Goal: Navigation & Orientation: Find specific page/section

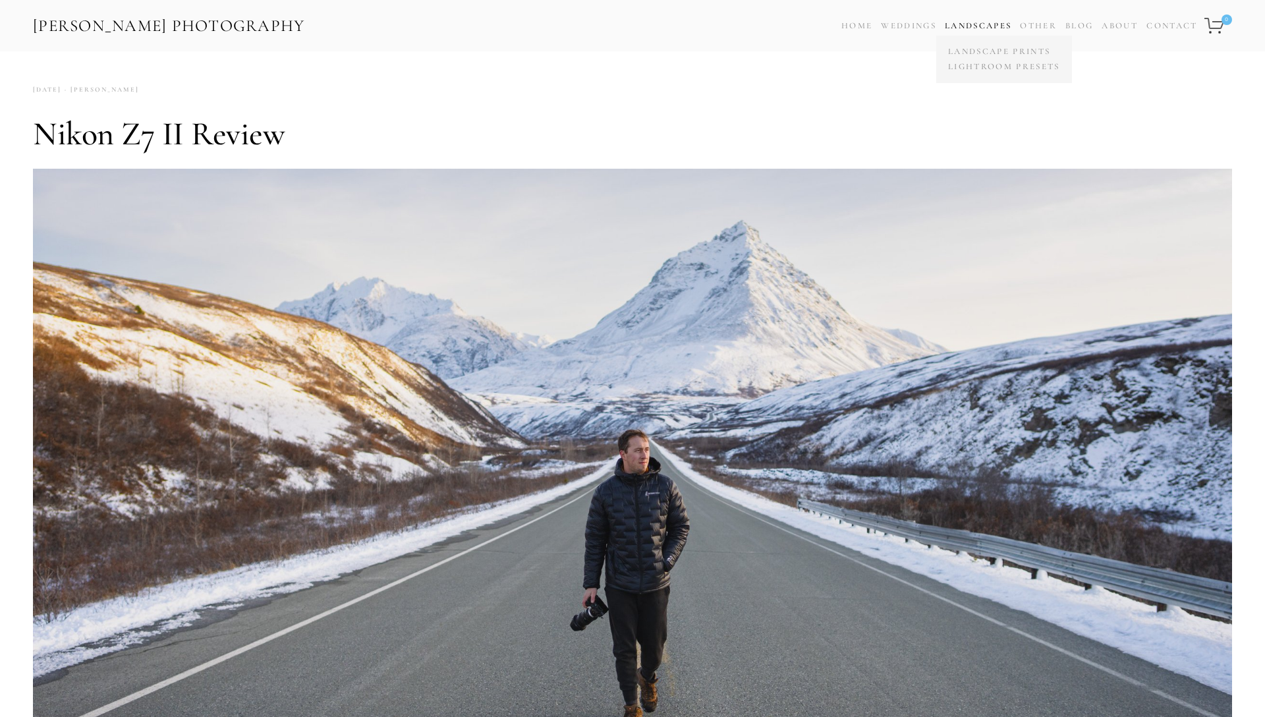
click at [974, 23] on link "Landscapes" at bounding box center [978, 25] width 67 height 11
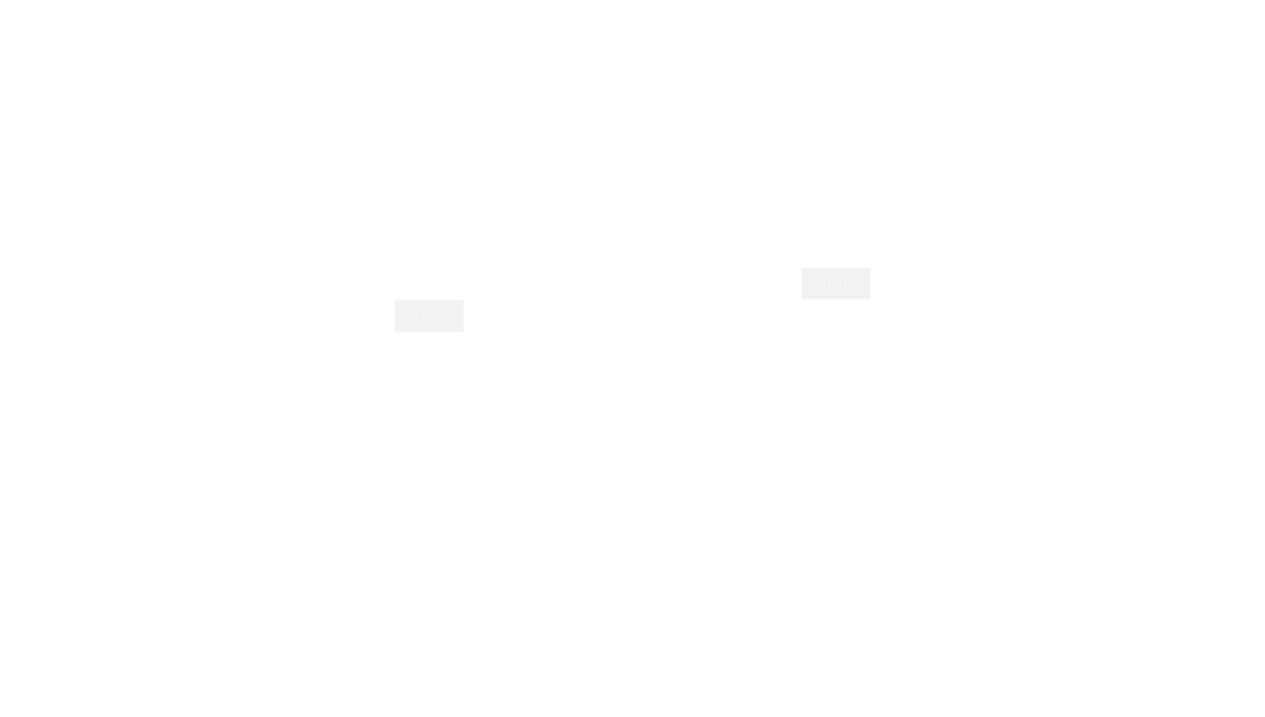
scroll to position [1149, 0]
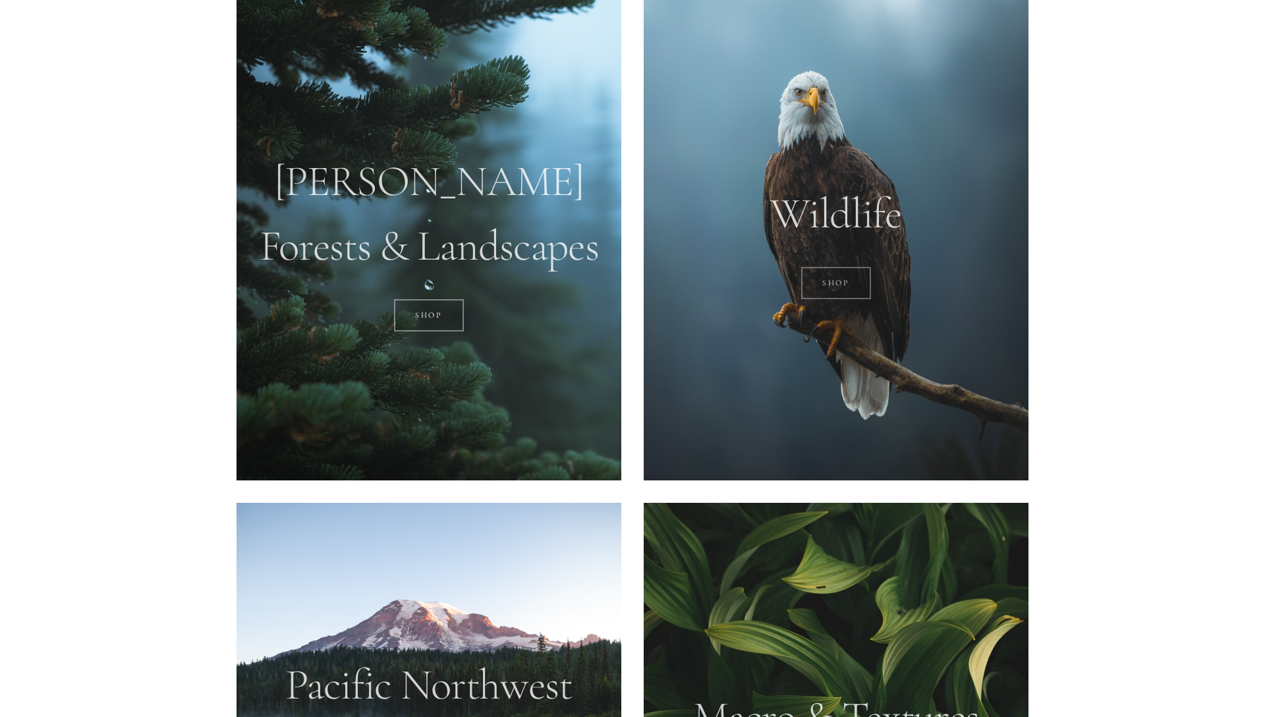
click at [838, 288] on link "SHOP" at bounding box center [836, 283] width 71 height 33
click at [358, 253] on div at bounding box center [429, 240] width 385 height 481
click at [425, 325] on link "SHOP" at bounding box center [429, 315] width 71 height 33
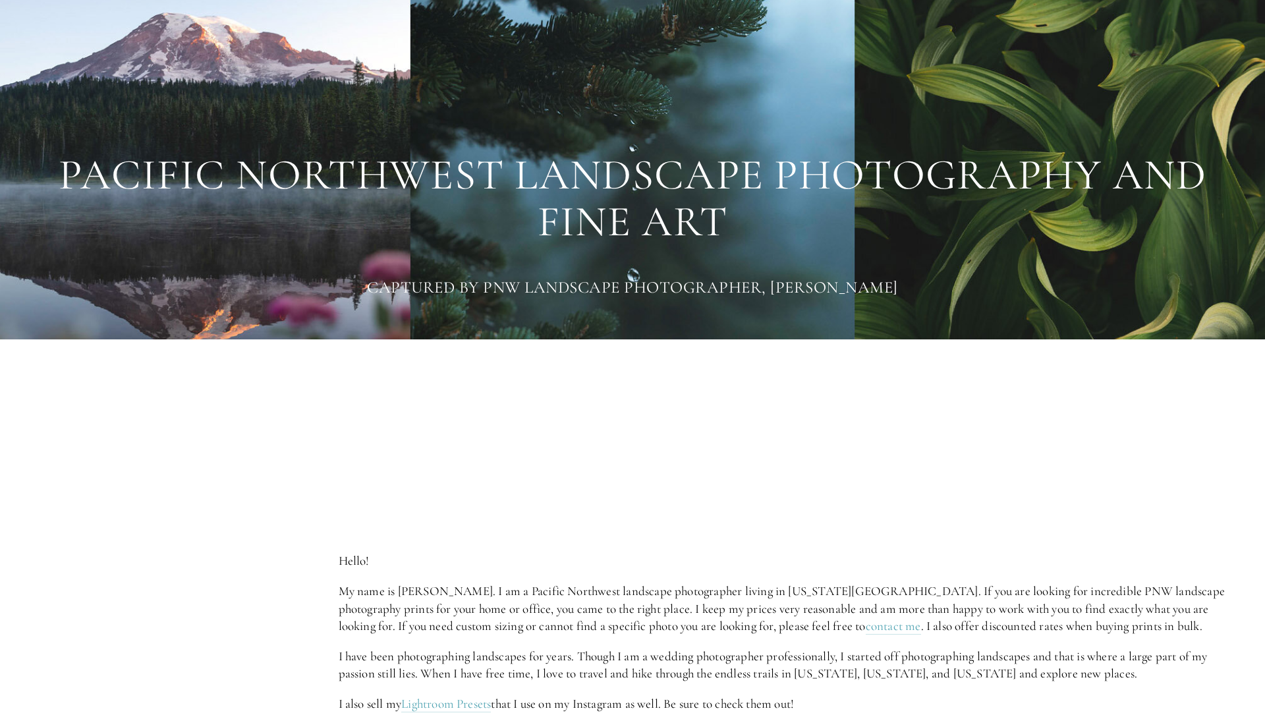
scroll to position [0, 0]
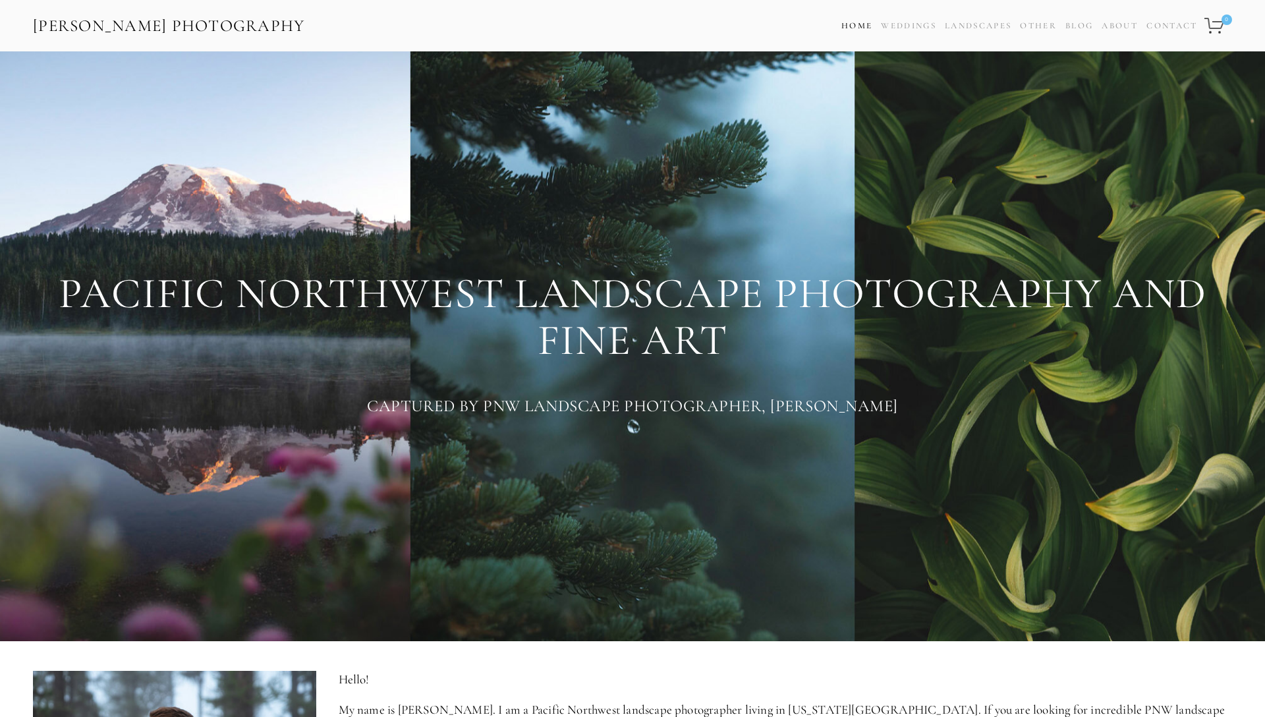
click at [845, 19] on link "Home" at bounding box center [857, 25] width 31 height 19
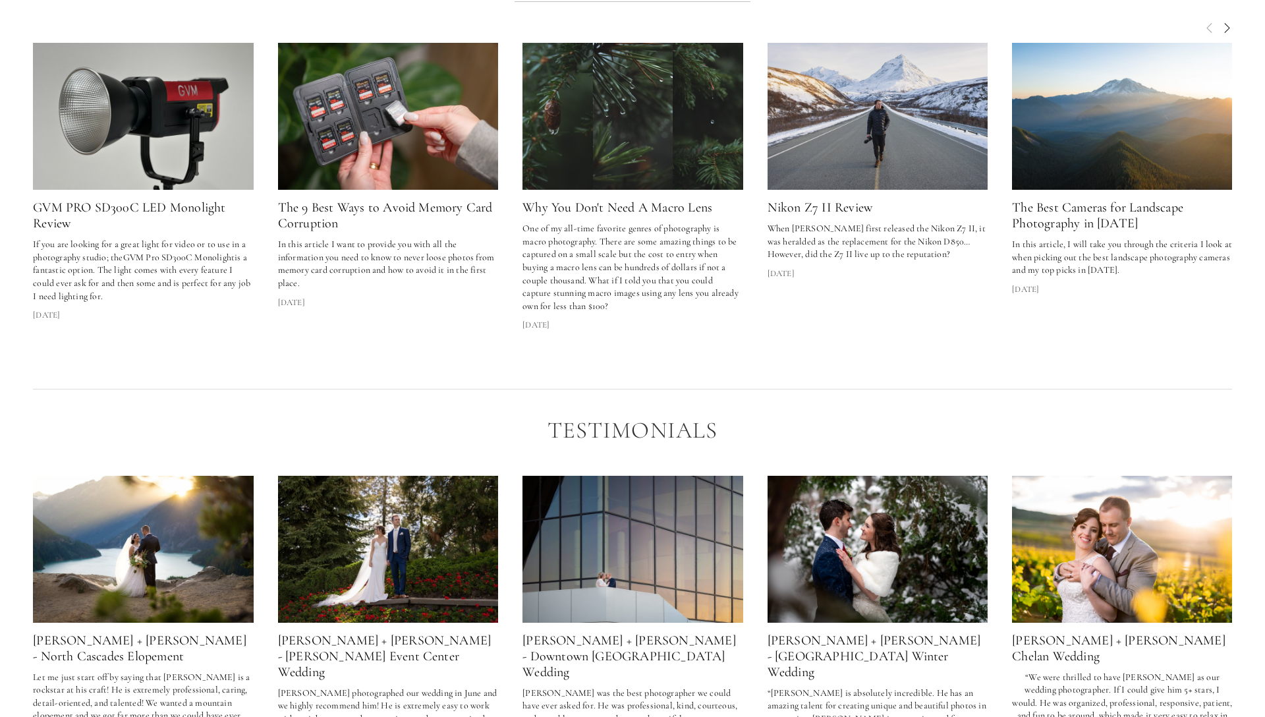
scroll to position [1999, 0]
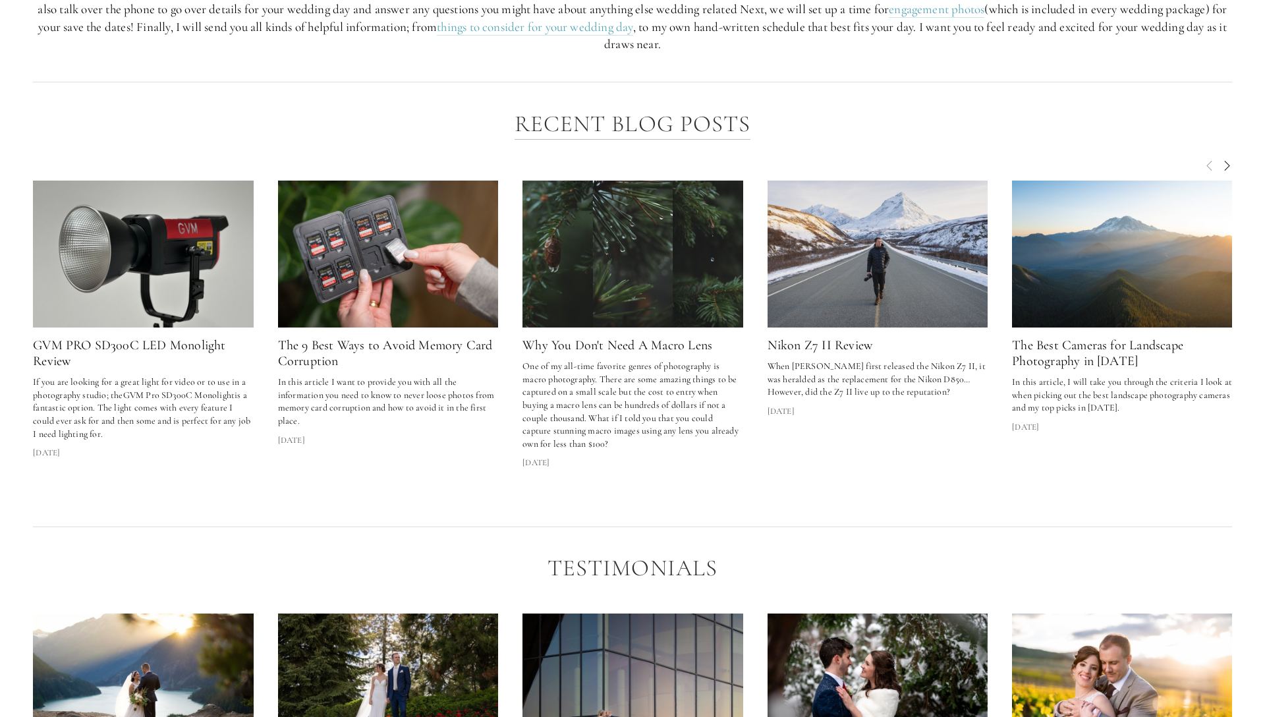
click at [1088, 320] on img at bounding box center [1122, 254] width 221 height 147
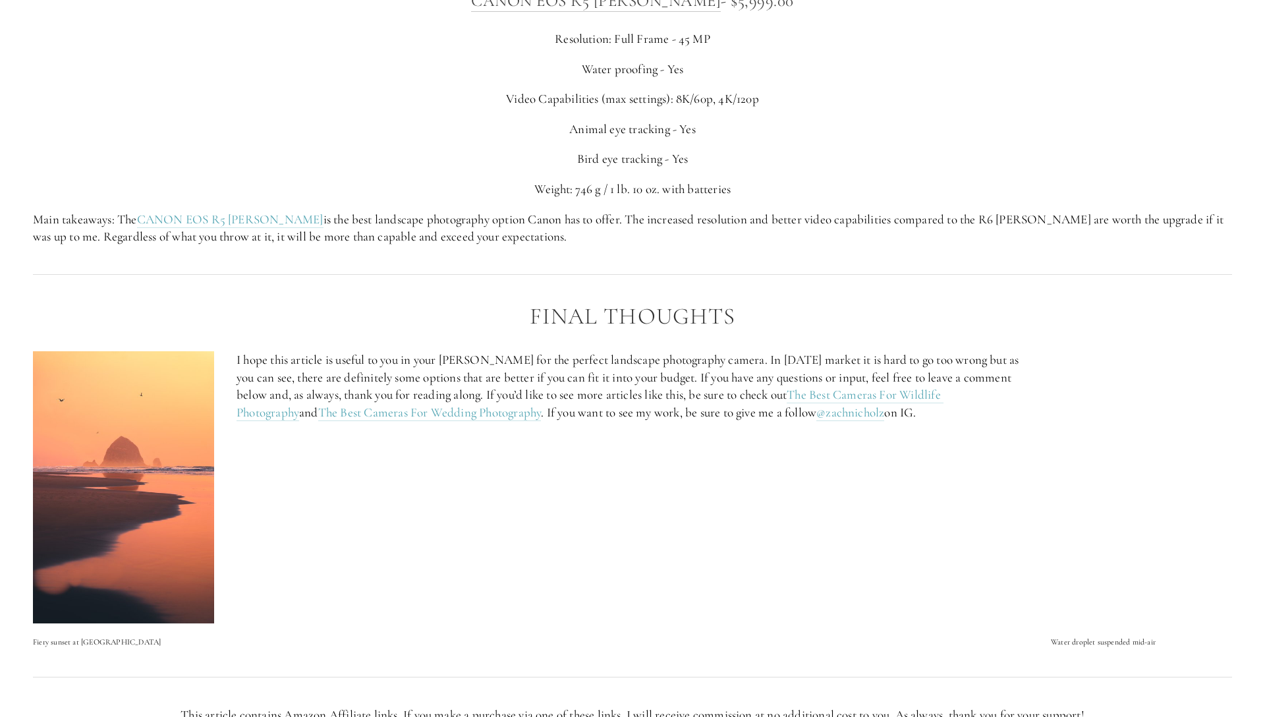
scroll to position [3696, 0]
